Goal: Information Seeking & Learning: Learn about a topic

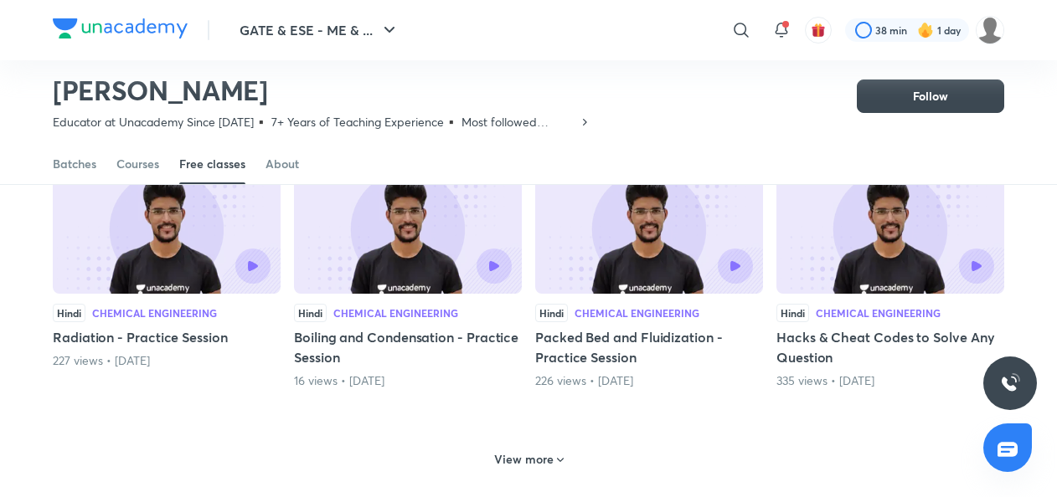
scroll to position [722, 0]
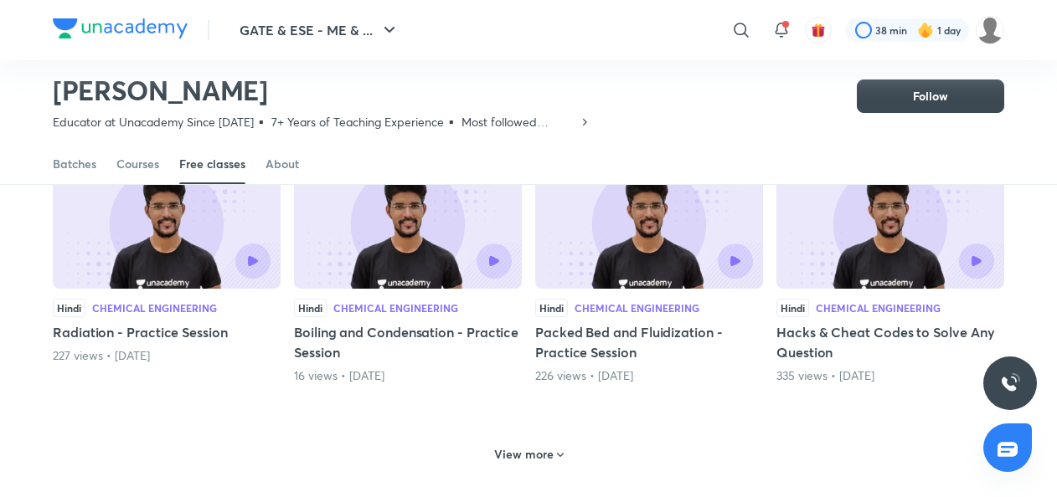
click at [502, 446] on h6 "View more" at bounding box center [523, 454] width 59 height 17
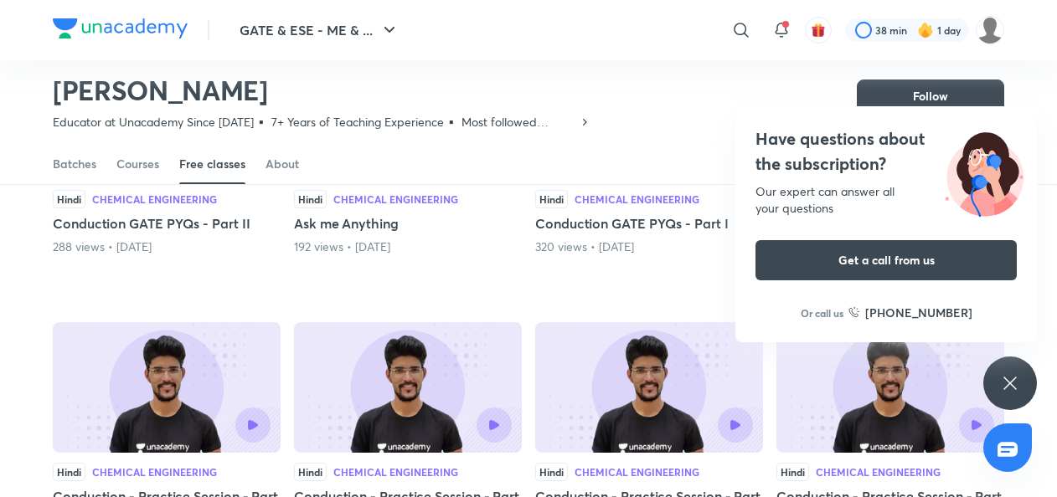
scroll to position [1211, 0]
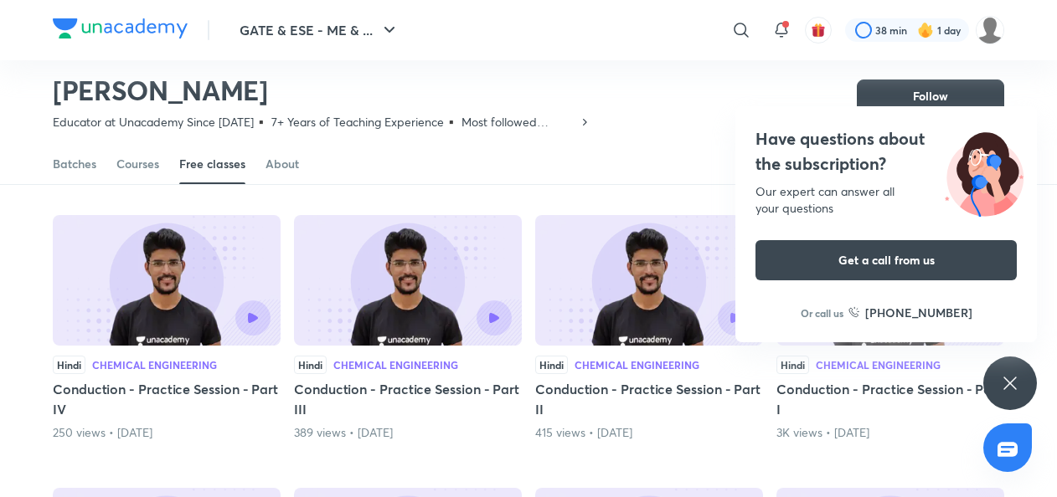
click at [1006, 381] on icon at bounding box center [1009, 383] width 13 height 13
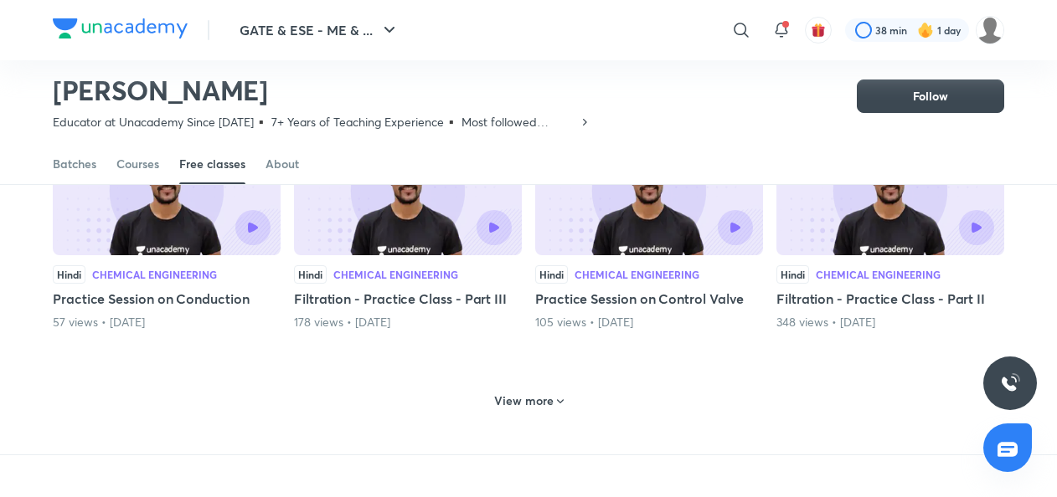
scroll to position [1578, 0]
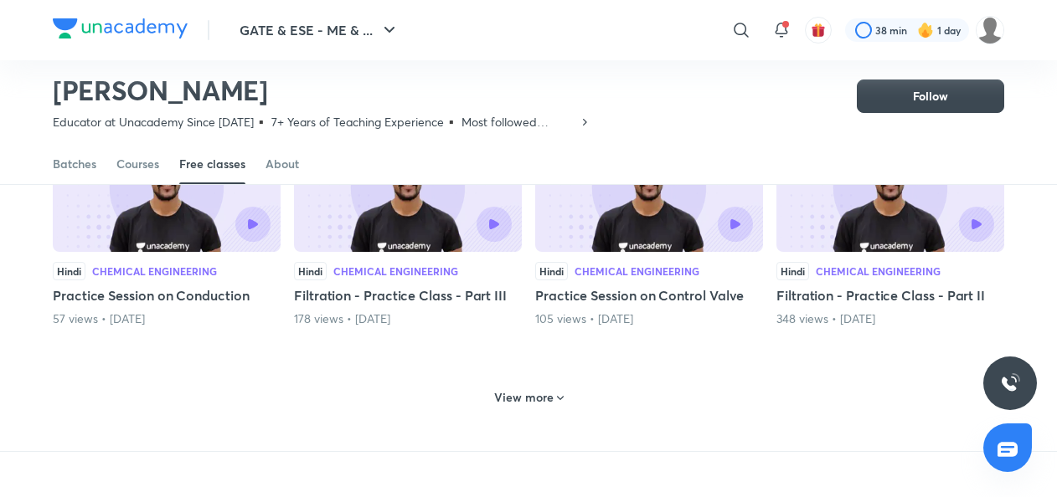
click at [528, 389] on h6 "View more" at bounding box center [523, 397] width 59 height 17
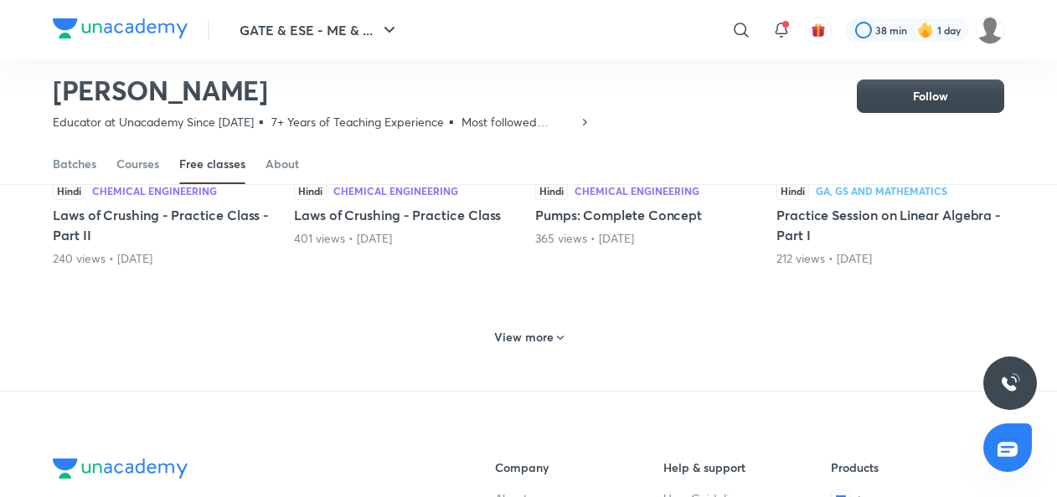
scroll to position [2458, 0]
click at [533, 336] on h6 "View more" at bounding box center [523, 335] width 59 height 17
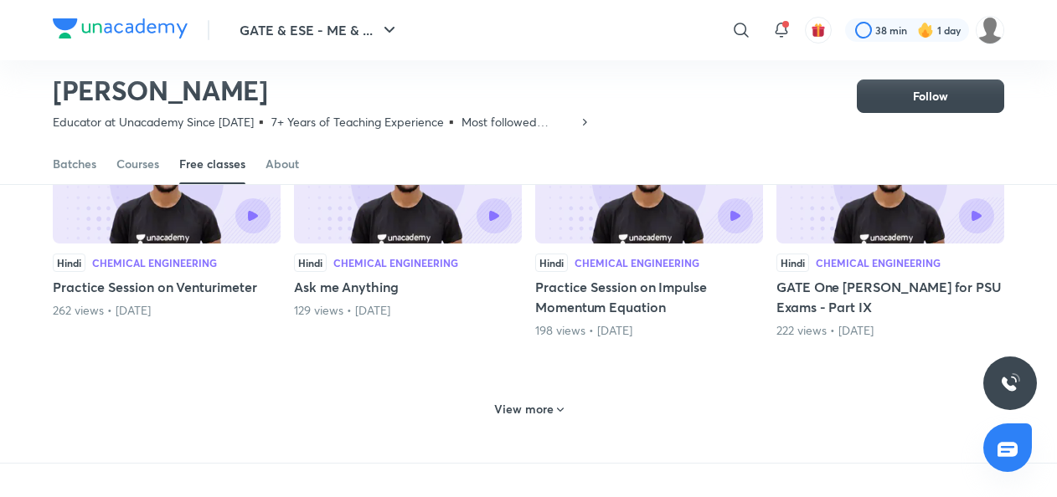
scroll to position [3207, 0]
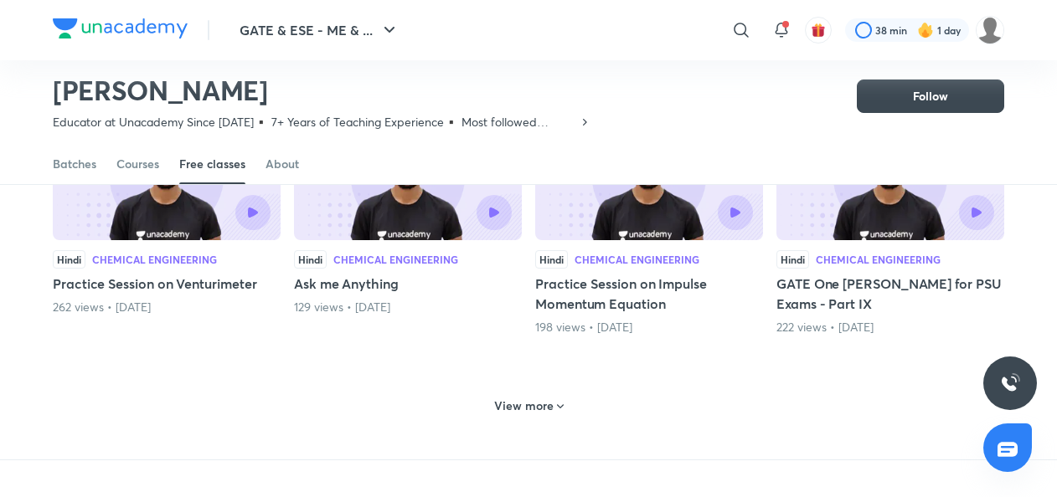
click at [529, 398] on h6 "View more" at bounding box center [523, 406] width 59 height 17
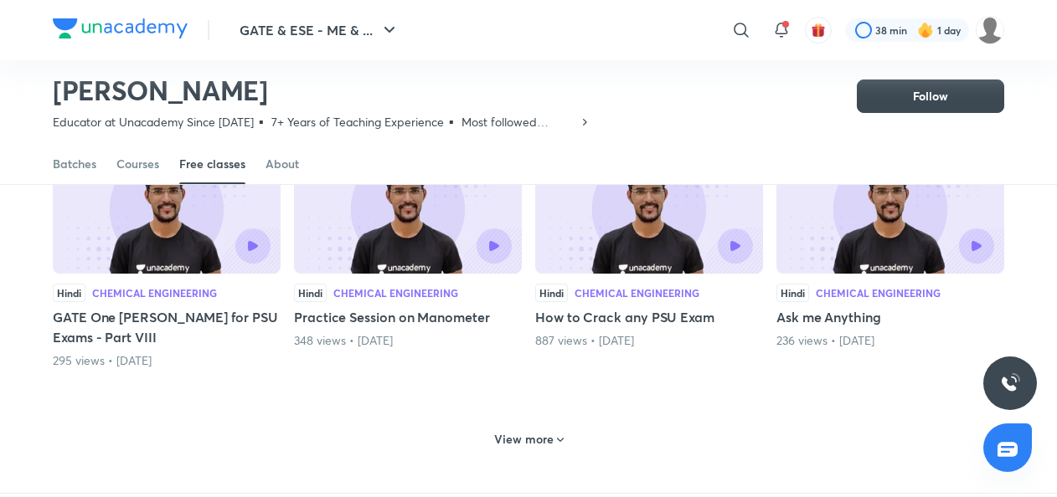
scroll to position [4013, 0]
click at [616, 335] on div "Hindi Chemical Engineering How to Crack any PSU Exam 887 views • [DATE]" at bounding box center [649, 256] width 228 height 226
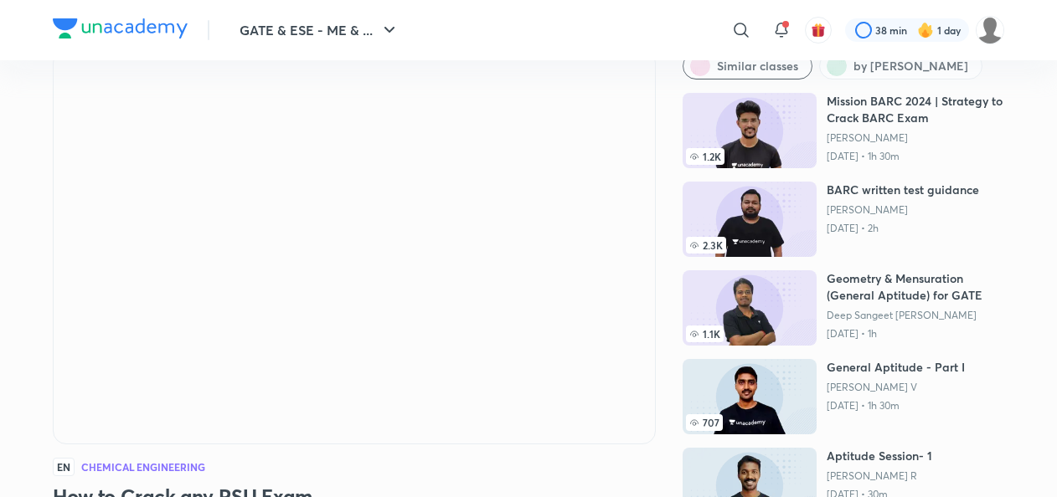
scroll to position [72, 0]
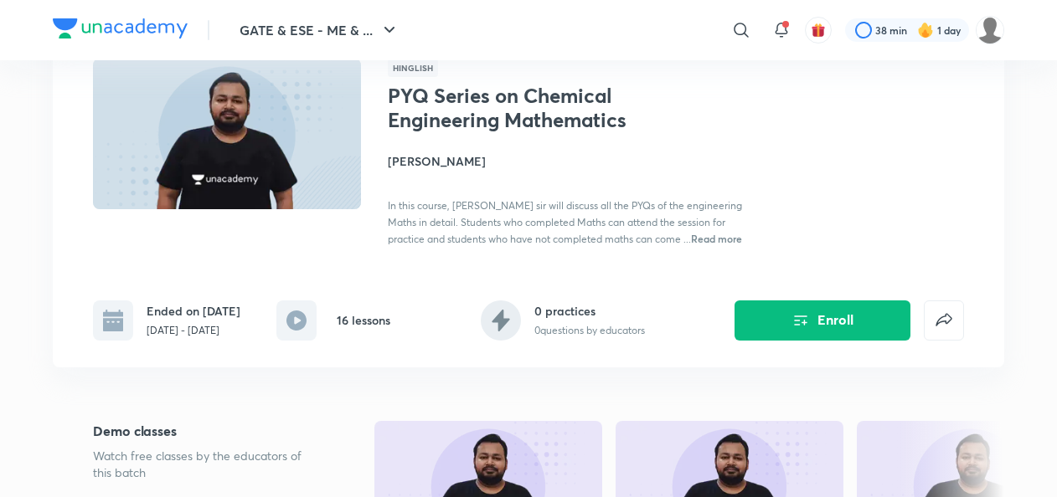
scroll to position [121, 0]
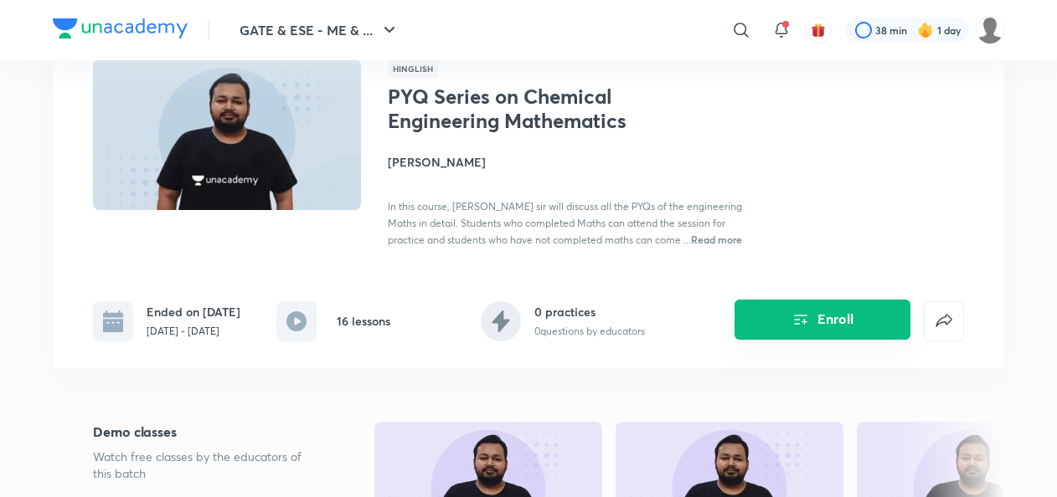
click at [810, 327] on icon "Enroll" at bounding box center [800, 320] width 20 height 20
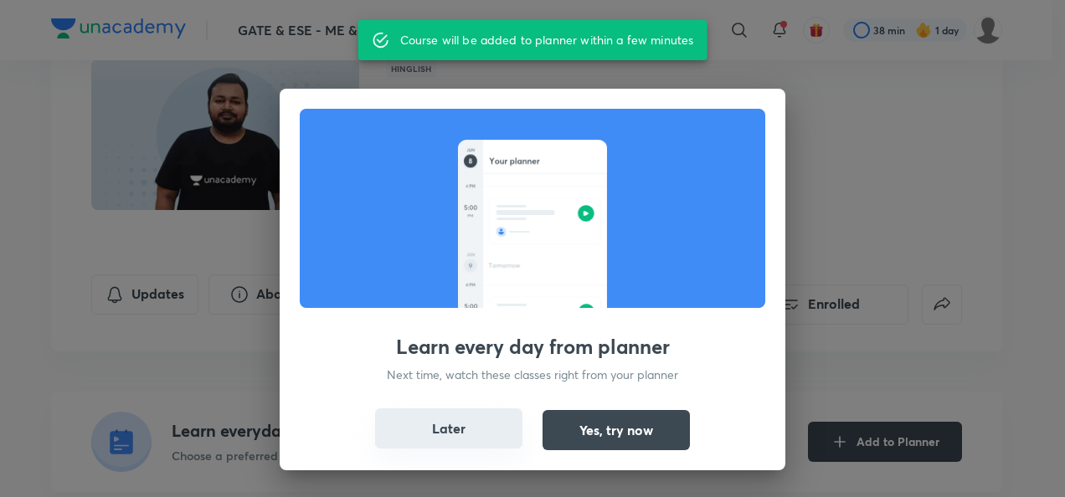
click at [485, 420] on button "Later" at bounding box center [448, 429] width 147 height 40
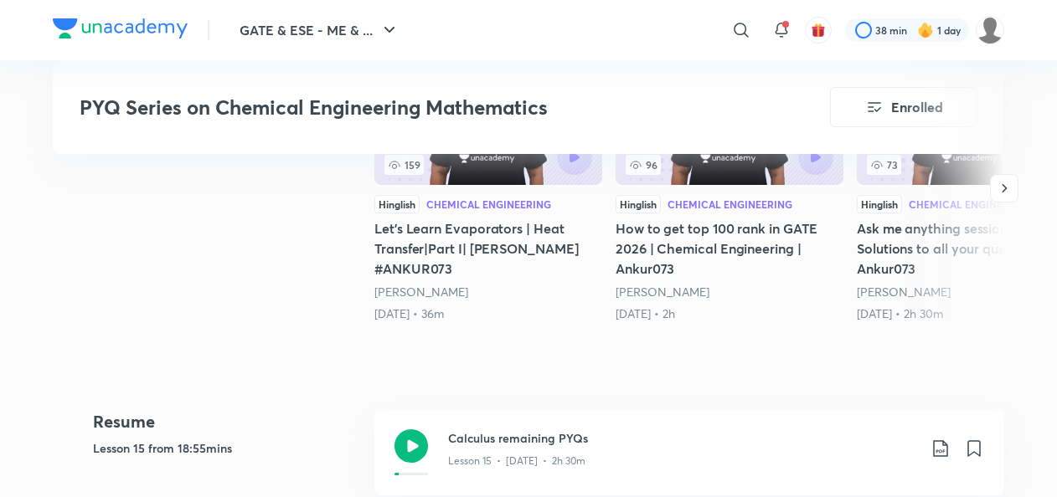
scroll to position [654, 0]
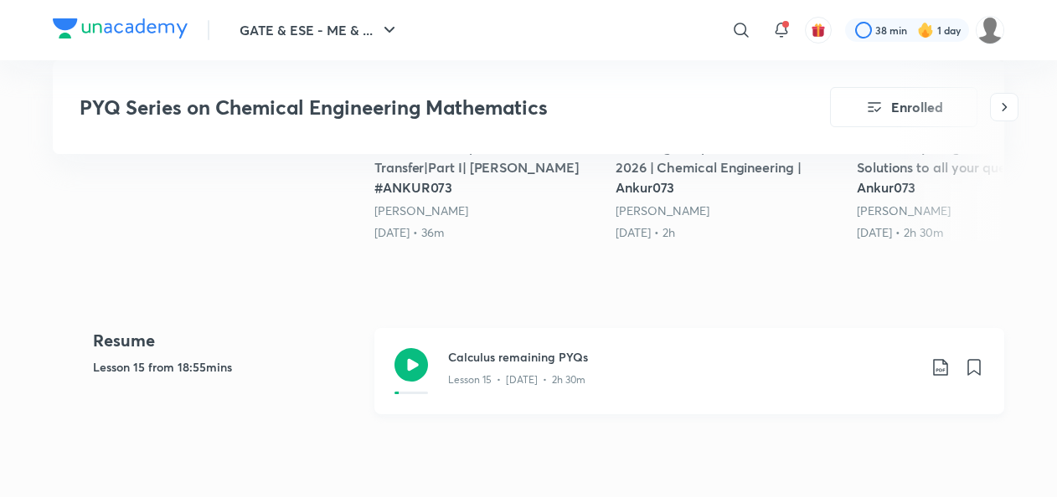
click at [489, 368] on div "Lesson 15 • Nov 16 • 2h 30m" at bounding box center [682, 377] width 469 height 22
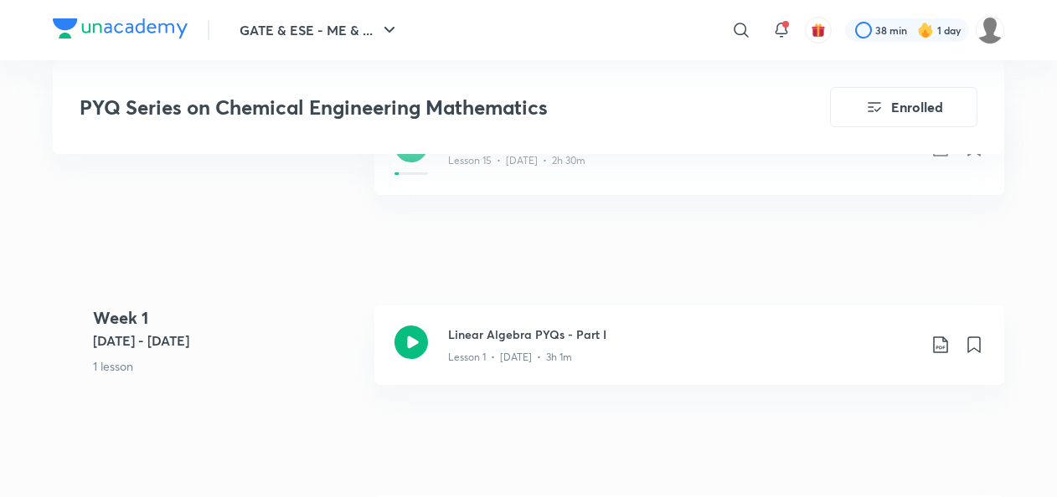
scroll to position [877, 0]
click at [439, 324] on div "Linear Algebra PYQs - Part I Lesson 1 • Sept 10 • 3h 1m" at bounding box center [689, 342] width 630 height 80
